Goal: Find specific page/section: Find specific page/section

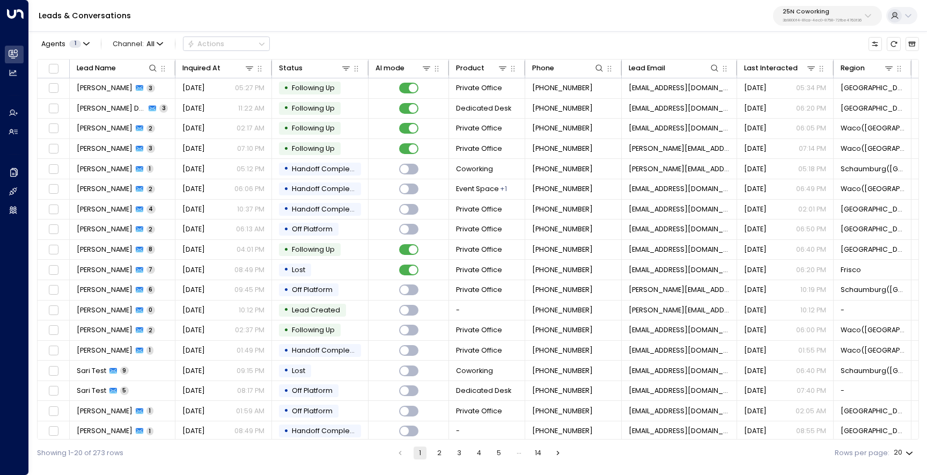
click at [800, 12] on p "25N Coworking" at bounding box center [822, 12] width 79 height 6
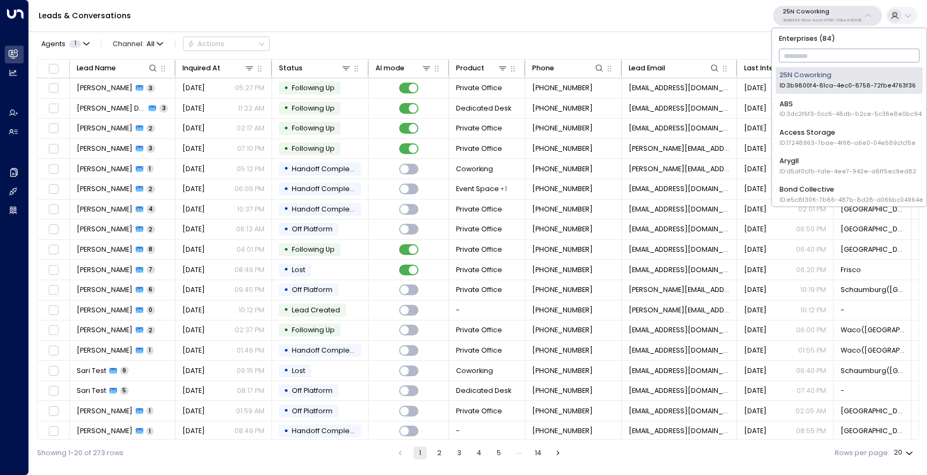
click at [796, 56] on input "text" at bounding box center [849, 56] width 141 height 19
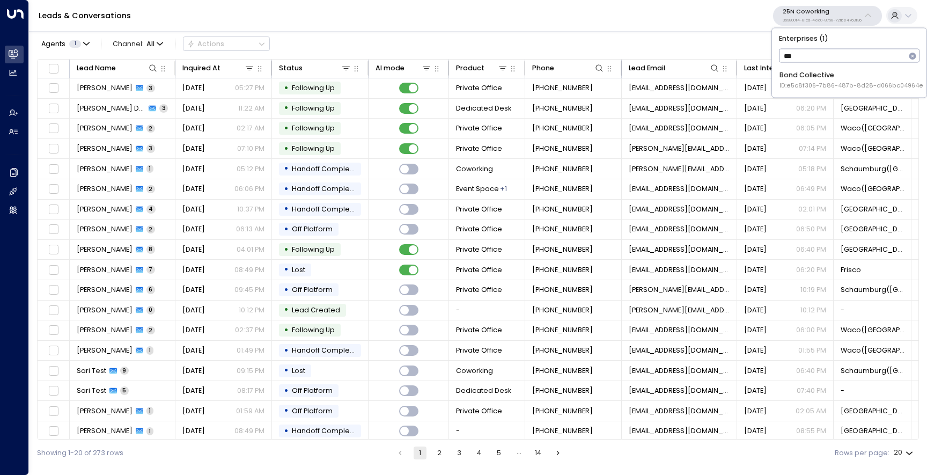
type input "****"
click at [804, 76] on div "Bond Collective ID: e5c8f306-7b86-487b-8d28-d066bc04964e" at bounding box center [851, 80] width 144 height 20
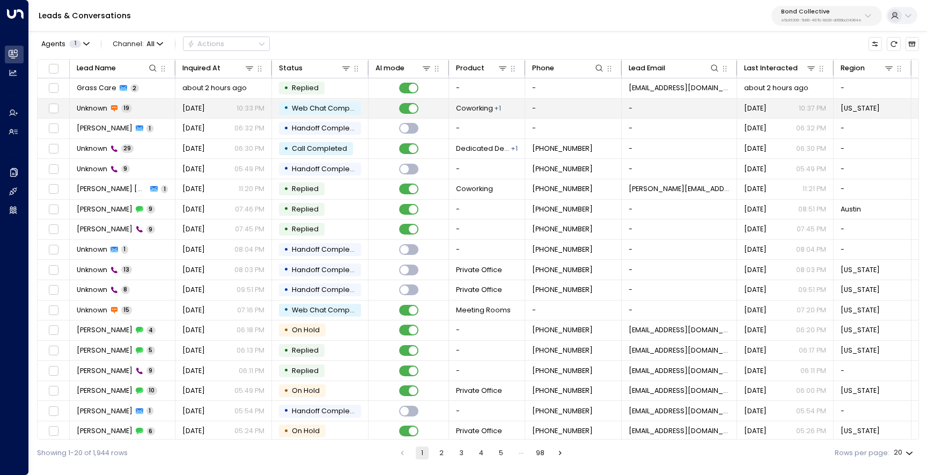
click at [89, 112] on span "Unknown" at bounding box center [92, 109] width 31 height 10
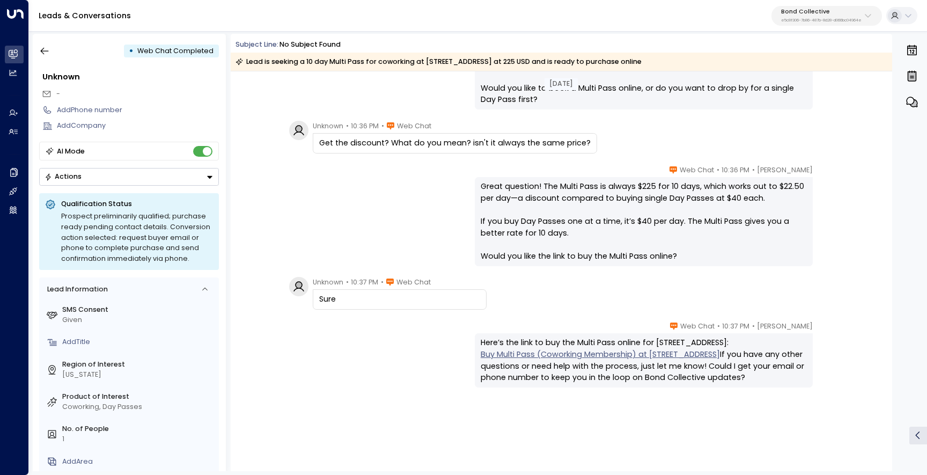
scroll to position [970, 0]
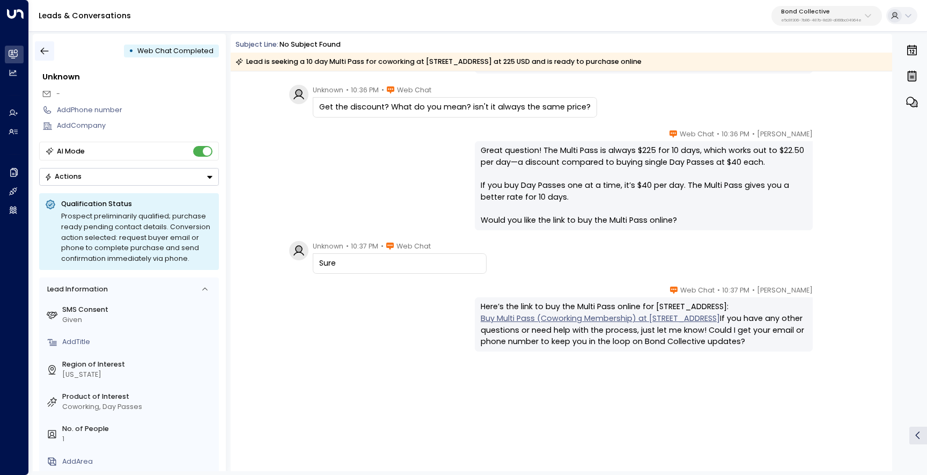
click at [51, 55] on button "button" at bounding box center [44, 50] width 19 height 19
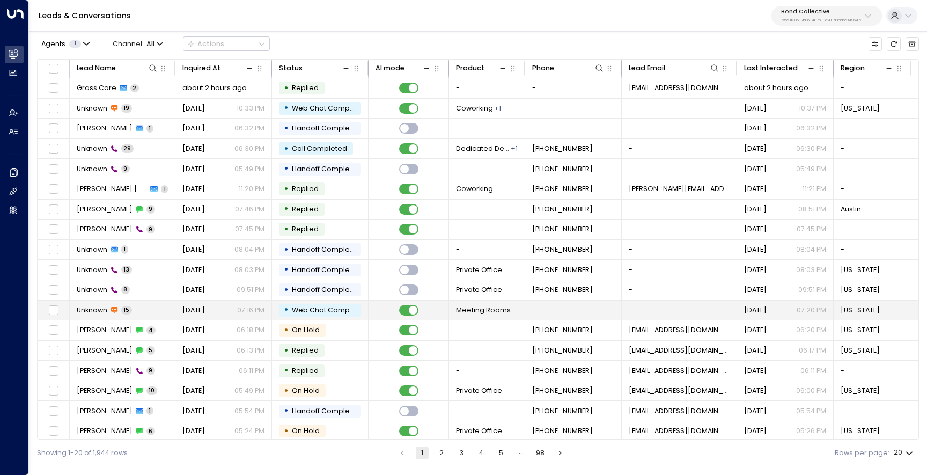
click at [150, 310] on td "Unknown 15" at bounding box center [123, 310] width 106 height 20
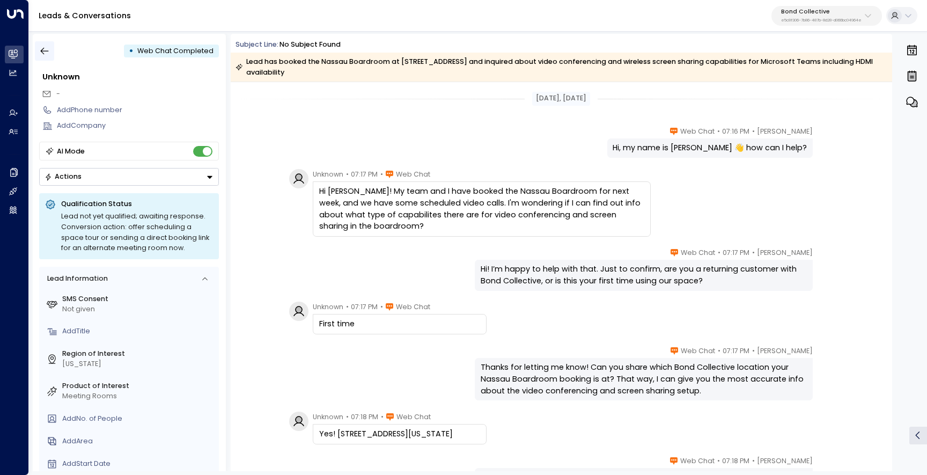
click at [53, 53] on button "button" at bounding box center [44, 50] width 19 height 19
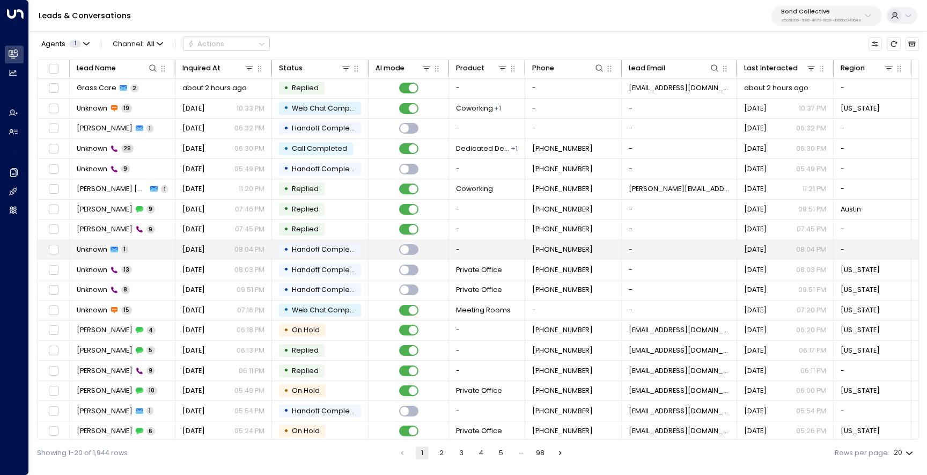
scroll to position [45, 0]
